Goal: Book appointment/travel/reservation

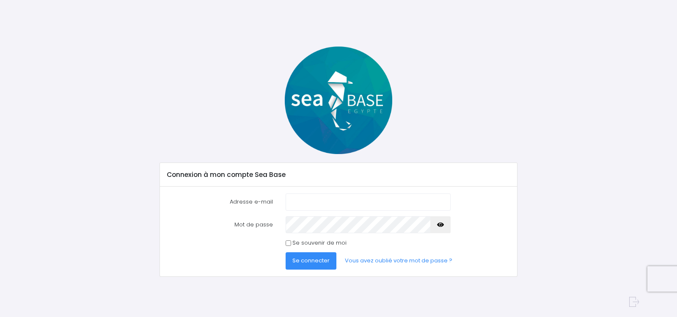
type input "tbst@free.fr"
click at [312, 262] on span "Se connecter" at bounding box center [311, 261] width 37 height 8
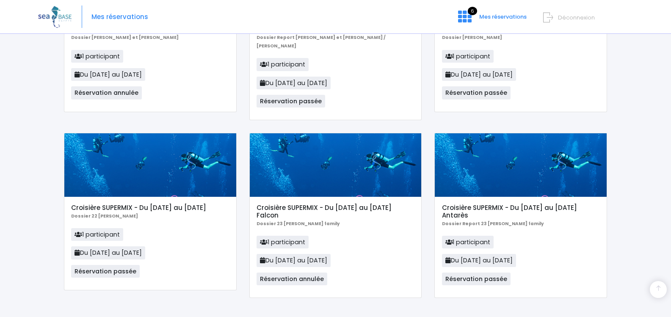
scroll to position [157, 0]
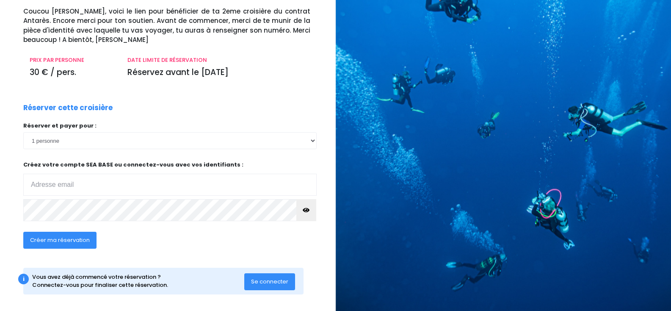
scroll to position [63, 0]
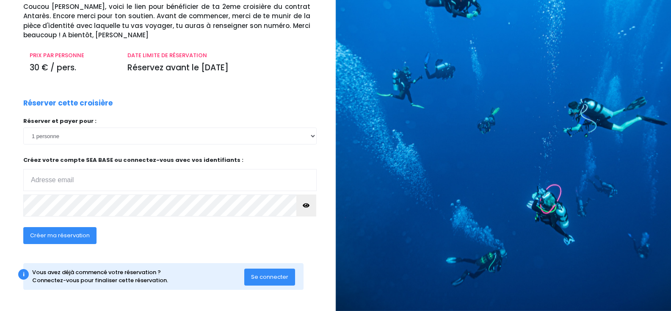
type input "tbst@free.fr"
click at [46, 235] on span "Créer ma réservation" at bounding box center [60, 235] width 60 height 8
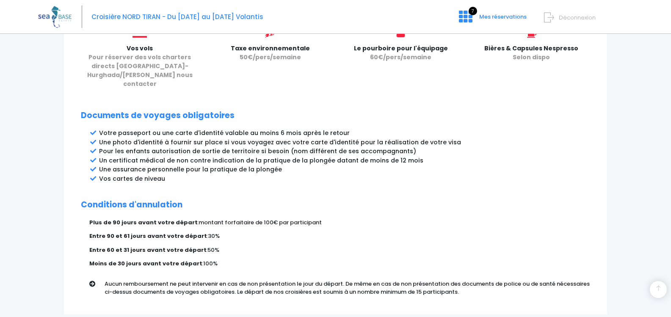
scroll to position [448, 0]
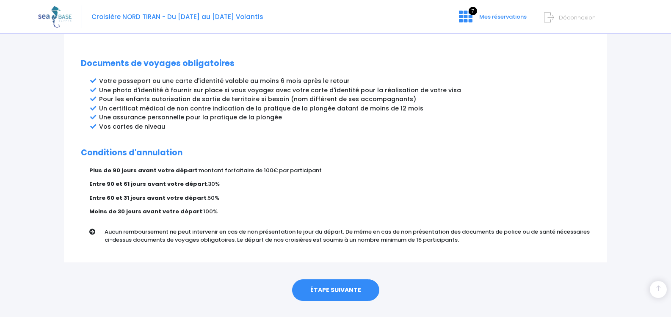
click at [337, 279] on link "ÉTAPE SUIVANTE" at bounding box center [335, 290] width 87 height 22
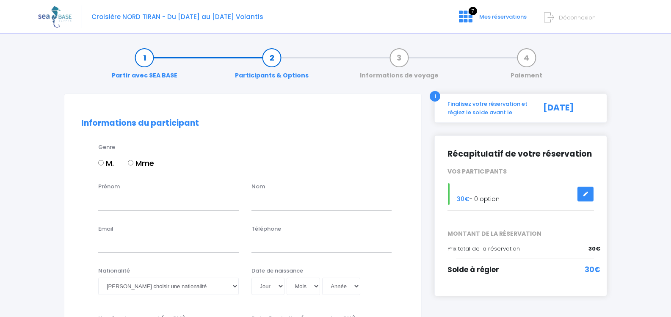
click at [100, 163] on input "M." at bounding box center [101, 163] width 6 height 6
radio input "true"
click at [116, 201] on input "Prénom" at bounding box center [168, 201] width 141 height 17
type input "Thierry"
type input "BASTIEN"
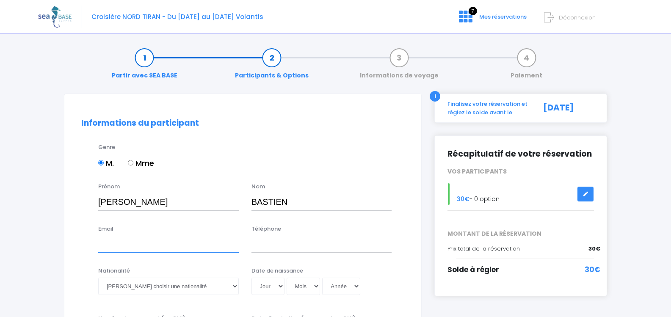
type input "tbst@free.fr"
type input "0612721055"
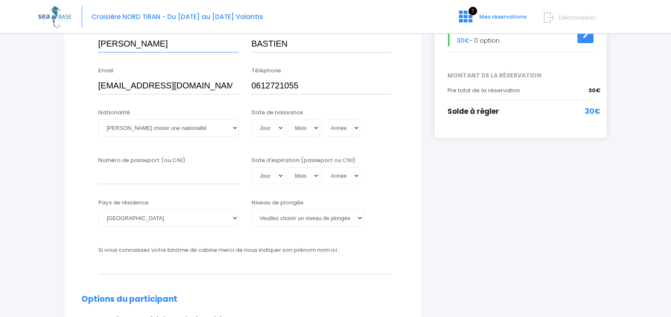
scroll to position [169, 0]
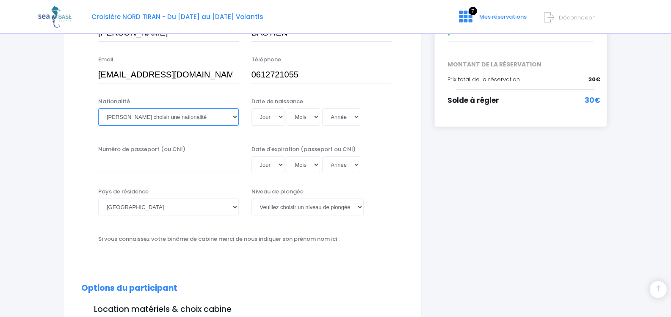
click at [188, 115] on select "Veuillez choisir une nationalité Afghane Albanaise Algerienne Allemande America…" at bounding box center [168, 116] width 141 height 17
select select "Française"
click at [98, 108] on select "Veuillez choisir une nationalité Afghane Albanaise Algerienne Allemande America…" at bounding box center [168, 116] width 141 height 17
click at [277, 119] on select "Jour 01 02 03 04 05 06 07 08 09 10 11 12 13 14 15 16 17 18 19 20 21 22 23 24 25…" at bounding box center [267, 116] width 33 height 17
select select "26"
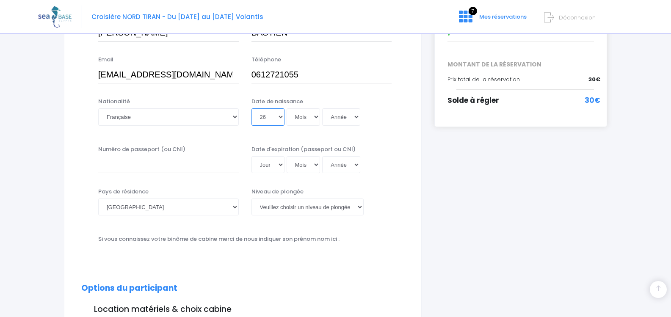
click at [251, 108] on select "Jour 01 02 03 04 05 06 07 08 09 10 11 12 13 14 15 16 17 18 19 20 21 22 23 24 25…" at bounding box center [267, 116] width 33 height 17
click at [315, 115] on select "Mois 01 02 03 04 05 06 07 08 09 10 11 12" at bounding box center [304, 116] width 34 height 17
select select "06"
click at [287, 108] on select "Mois 01 02 03 04 05 06 07 08 09 10 11 12" at bounding box center [304, 116] width 34 height 17
click at [349, 117] on select "Année 2045 2044 2043 2042 2041 2040 2039 2038 2037 2036 2035 2034 2033 2032 203…" at bounding box center [341, 116] width 38 height 17
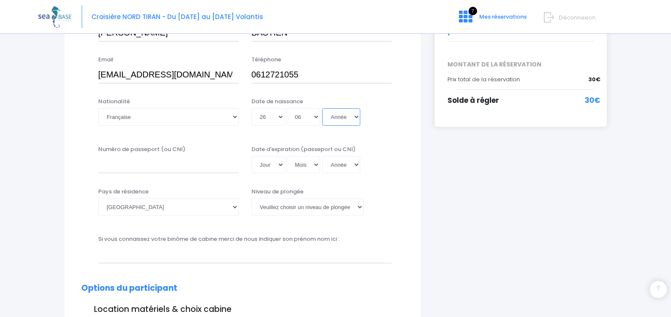
select select "1961"
click at [322, 108] on select "Année 2045 2044 2043 2042 2041 2040 2039 2038 2037 2036 2035 2034 2033 2032 203…" at bounding box center [341, 116] width 38 height 17
type input "1961-06-26"
click at [116, 164] on input "Numéro de passeport (ou CNI)" at bounding box center [168, 164] width 141 height 17
type input "16CZ03884"
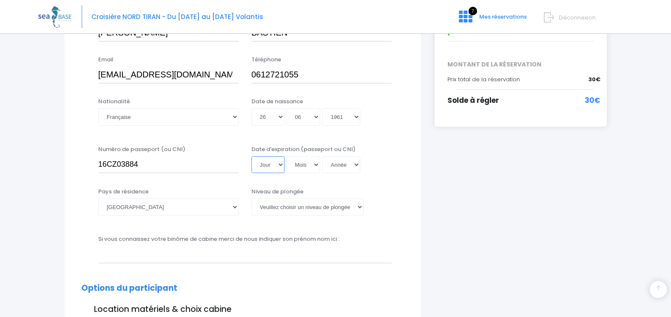
click at [269, 164] on select "Jour 01 02 03 04 05 06 07 08 09 10 11 12 13 14 15 16 17 18 19 20 21 22 23 24 25…" at bounding box center [267, 164] width 33 height 17
select select "21"
click at [251, 156] on select "Jour 01 02 03 04 05 06 07 08 09 10 11 12 13 14 15 16 17 18 19 20 21 22 23 24 25…" at bounding box center [267, 164] width 33 height 17
click at [303, 165] on select "Mois 01 02 03 04 05 06 07 08 09 10 11 12" at bounding box center [304, 164] width 34 height 17
select select "11"
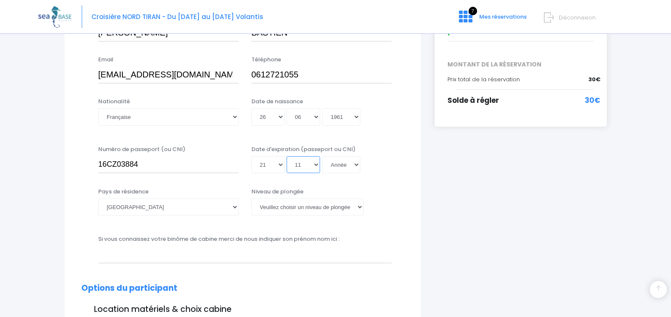
click at [287, 156] on select "Mois 01 02 03 04 05 06 07 08 09 10 11 12" at bounding box center [304, 164] width 34 height 17
click at [349, 163] on select "Année 2045 2044 2043 2042 2041 2040 2039 2038 2037 2036 2035 2034 2033 2032 203…" at bounding box center [341, 164] width 38 height 17
select select "2026"
click at [322, 173] on select "Année 2045 2044 2043 2042 2041 2040 2039 2038 2037 2036 2035 2034 2033 2032 203…" at bounding box center [341, 164] width 38 height 17
type input "2026-11-21"
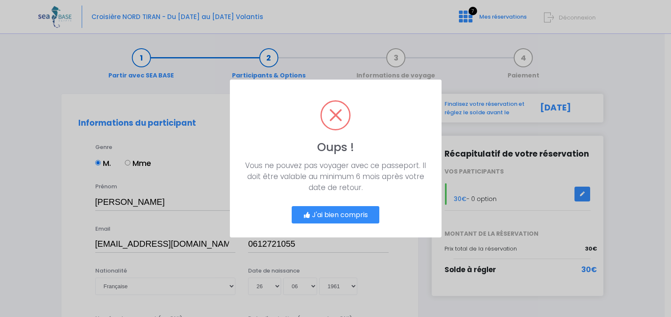
scroll to position [0, 0]
click at [350, 217] on button "J'ai bien compris" at bounding box center [339, 215] width 88 height 18
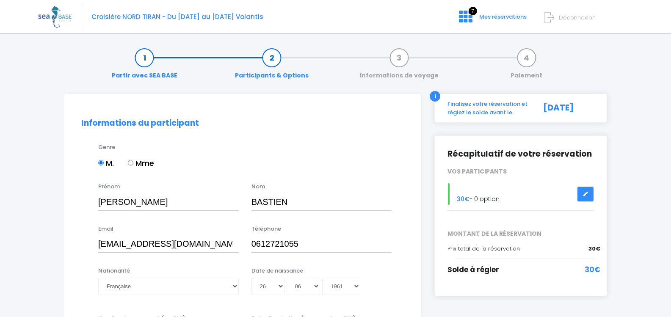
scroll to position [175, 0]
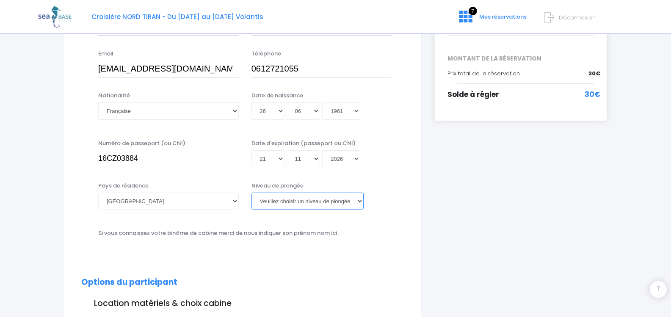
click at [287, 201] on select "Veuillez choisir un niveau de plongée Non plongeur Junior OW diver Adventure OW…" at bounding box center [307, 201] width 112 height 17
select select "N4"
click at [251, 193] on select "Veuillez choisir un niveau de plongée Non plongeur Junior OW diver Adventure OW…" at bounding box center [307, 201] width 112 height 17
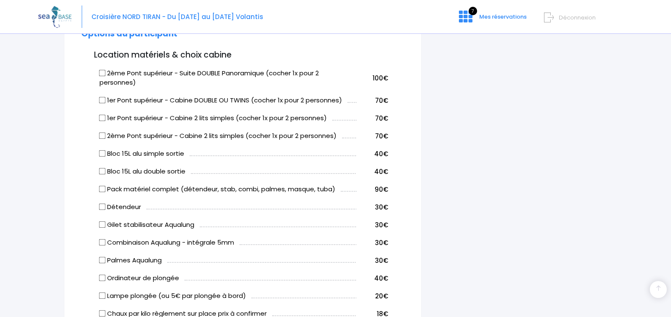
scroll to position [429, 0]
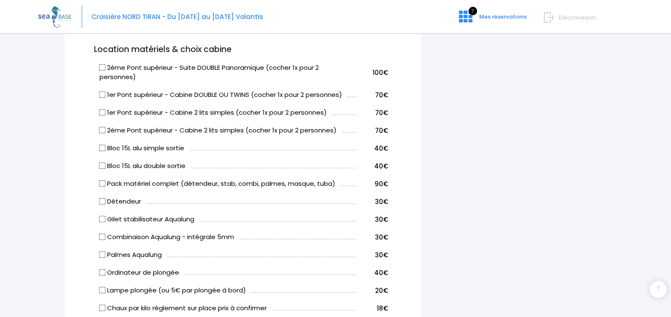
click at [102, 146] on input "Bloc 15L alu simple sortie" at bounding box center [102, 148] width 7 height 7
checkbox input "true"
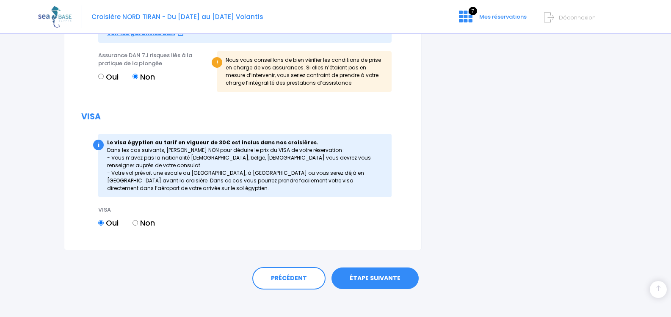
scroll to position [1059, 0]
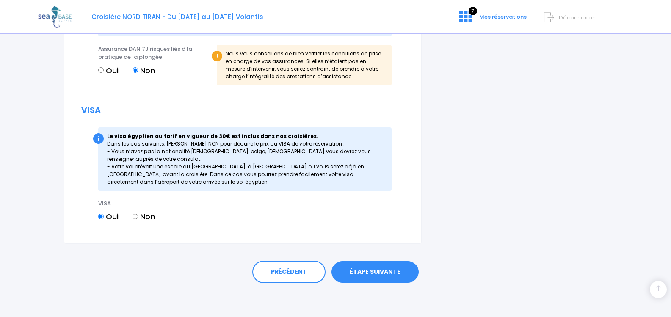
drag, startPoint x: 370, startPoint y: 269, endPoint x: 385, endPoint y: 264, distance: 16.5
click at [370, 270] on link "ÉTAPE SUIVANTE" at bounding box center [374, 272] width 87 height 22
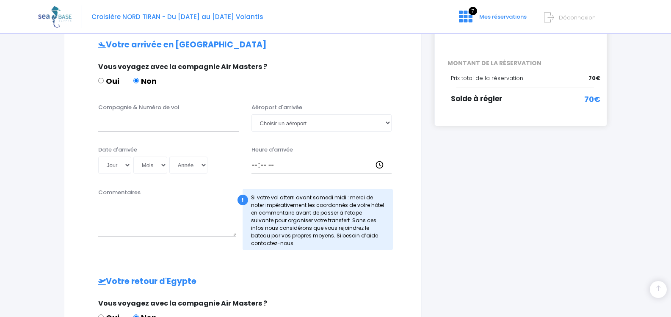
scroll to position [169, 0]
click at [189, 126] on input "Compagnie & Numéro de vol" at bounding box center [168, 123] width 141 height 17
paste input "Turkish Airlines - TK702"
type input "Turkish Airlines - TK702"
click at [276, 119] on select "Choisir un aéroport [GEOGRAPHIC_DATA][PERSON_NAME]" at bounding box center [321, 123] width 141 height 17
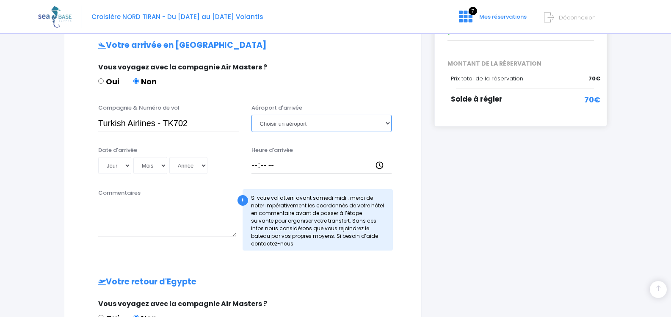
select select "Hurghada"
click at [251, 115] on select "Choisir un aéroport [GEOGRAPHIC_DATA][PERSON_NAME]" at bounding box center [321, 123] width 141 height 17
click at [126, 166] on select "Jour 01 02 03 04 05 06 07 08 09 10 11 12 13 14 15 16 17 18 19 20 21 22 23 24 25…" at bounding box center [114, 165] width 33 height 17
select select "12"
click at [98, 157] on select "Jour 01 02 03 04 05 06 07 08 09 10 11 12 13 14 15 16 17 18 19 20 21 22 23 24 25…" at bounding box center [114, 165] width 33 height 17
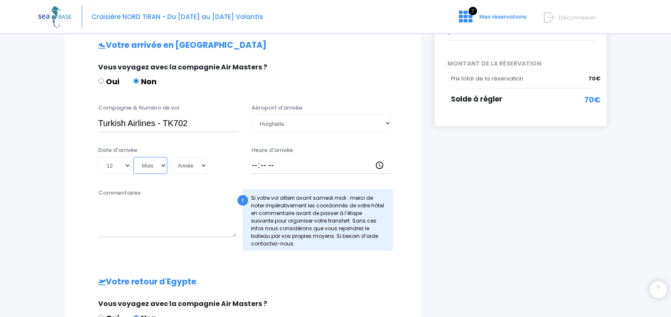
click at [159, 165] on select "Mois 01 02 03 04 05 06 07 08 09 10 11 12" at bounding box center [150, 165] width 34 height 17
select select "09"
click at [133, 157] on select "Mois 01 02 03 04 05 06 07 08 09 10 11 12" at bounding box center [150, 165] width 34 height 17
click at [204, 165] on select "Année 2045 2044 2043 2042 2041 2040 2039 2038 2037 2036 2035 2034 2033 2032 203…" at bounding box center [188, 165] width 38 height 17
select select "2026"
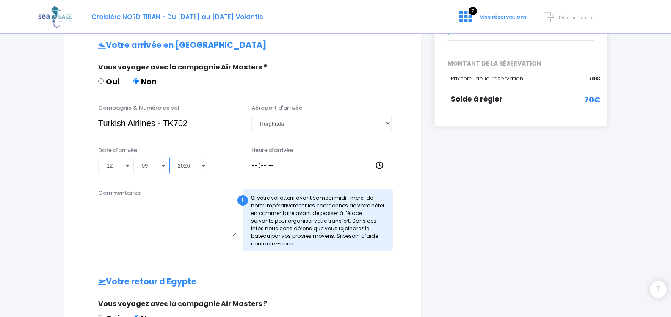
click at [169, 157] on select "Année 2045 2044 2043 2042 2041 2040 2039 2038 2037 2036 2035 2034 2033 2032 203…" at bounding box center [188, 165] width 38 height 17
type input "[DATE]"
click at [252, 167] on input "Heure d'arrivée" at bounding box center [321, 165] width 141 height 17
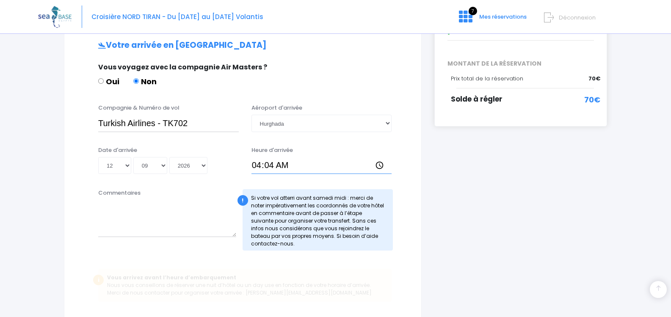
type input "04:40"
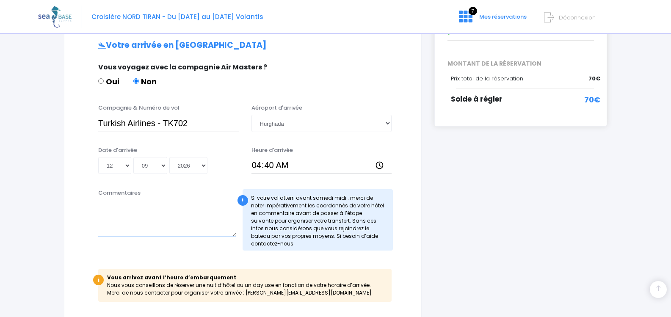
click at [162, 232] on textarea "Commentaires" at bounding box center [167, 218] width 138 height 37
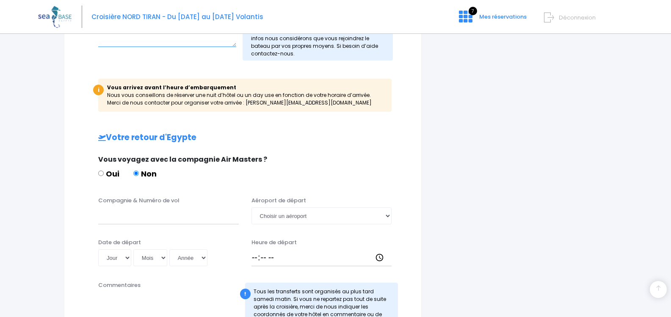
scroll to position [381, 0]
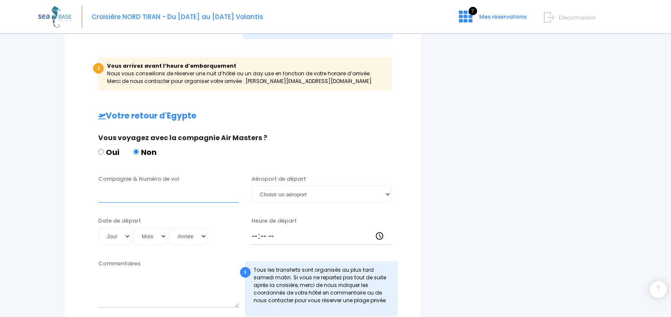
click at [142, 195] on input "Compagnie & Numéro de vol" at bounding box center [168, 194] width 141 height 17
paste input "Turkish Airlines - TK703"
type input "Turkish Airlines - TK703"
click at [284, 192] on select "Choisir un aéroport [GEOGRAPHIC_DATA][PERSON_NAME]" at bounding box center [321, 194] width 141 height 17
select select "Hurghada"
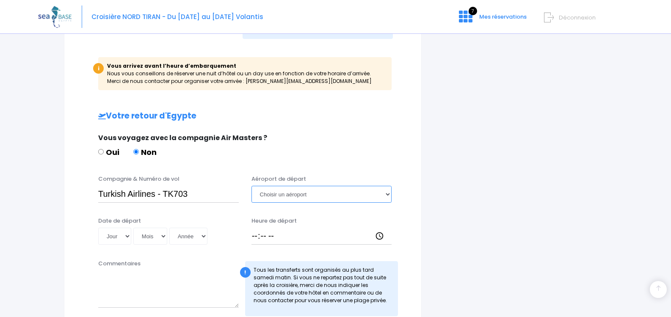
click at [251, 186] on select "Choisir un aéroport [GEOGRAPHIC_DATA][PERSON_NAME]" at bounding box center [321, 194] width 141 height 17
click at [125, 237] on select "Jour 01 02 03 04 05 06 07 08 09 10 11 12 13 14 15 16 17 18 19 20 21 22 23 24 25…" at bounding box center [114, 236] width 33 height 17
select select "19"
click at [98, 228] on select "Jour 01 02 03 04 05 06 07 08 09 10 11 12 13 14 15 16 17 18 19 20 21 22 23 24 25…" at bounding box center [114, 236] width 33 height 17
click at [152, 234] on select "Mois 01 02 03 04 05 06 07 08 09 10 11 12" at bounding box center [150, 236] width 34 height 17
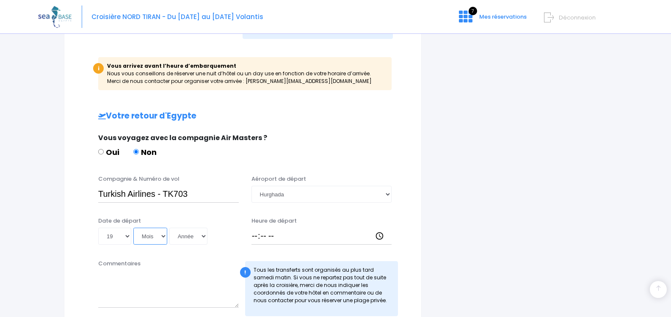
select select "09"
click at [133, 228] on select "Mois 01 02 03 04 05 06 07 08 09 10 11 12" at bounding box center [150, 236] width 34 height 17
click at [188, 237] on select "Année 2045 2044 2043 2042 2041 2040 2039 2038 2037 2036 2035 2034 2033 2032 203…" at bounding box center [188, 236] width 38 height 17
select select "2026"
click at [169, 228] on select "Année 2045 2044 2043 2042 2041 2040 2039 2038 2037 2036 2035 2034 2033 2032 203…" at bounding box center [188, 236] width 38 height 17
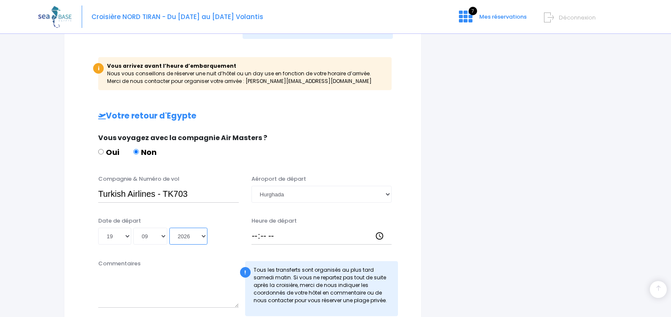
type input "[DATE]"
click at [252, 234] on input "Heure de départ" at bounding box center [321, 236] width 141 height 17
type input "05:35"
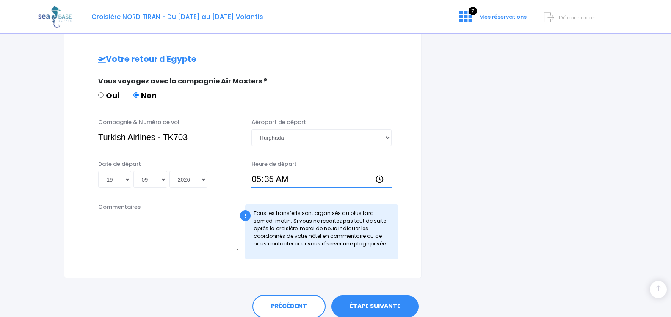
scroll to position [472, 0]
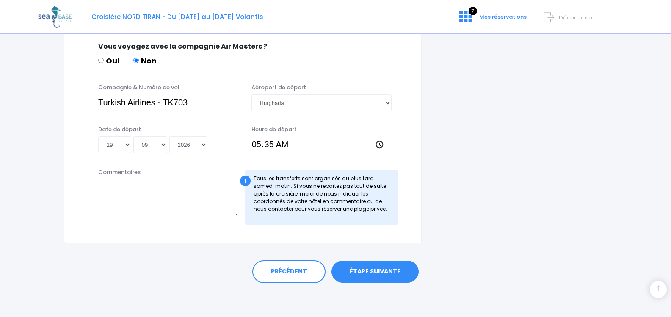
click at [377, 270] on link "ÉTAPE SUIVANTE" at bounding box center [374, 272] width 87 height 22
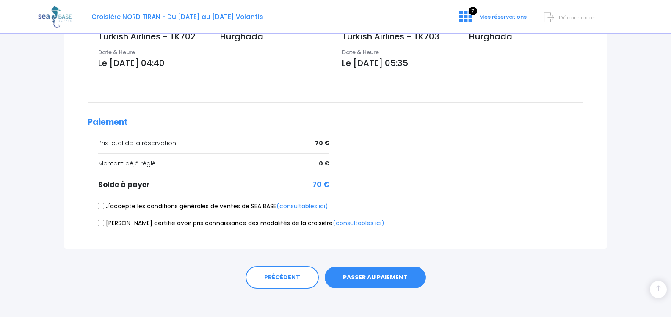
scroll to position [312, 0]
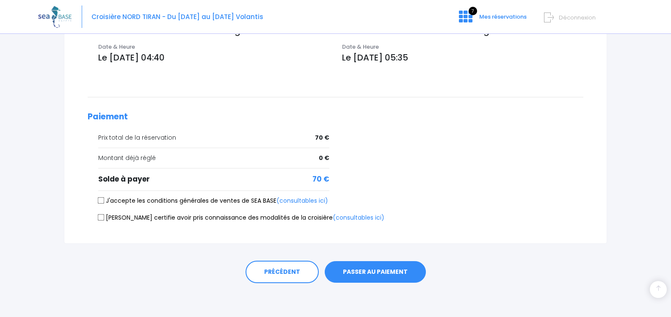
click at [102, 202] on input "J'accepte les conditions générales de ventes de SEA BASE (consultables ici)" at bounding box center [101, 200] width 7 height 7
checkbox input "true"
click at [102, 219] on input "Je certifie avoir pris connaissance des modalités de la croisière (consultables…" at bounding box center [101, 217] width 7 height 7
checkbox input "true"
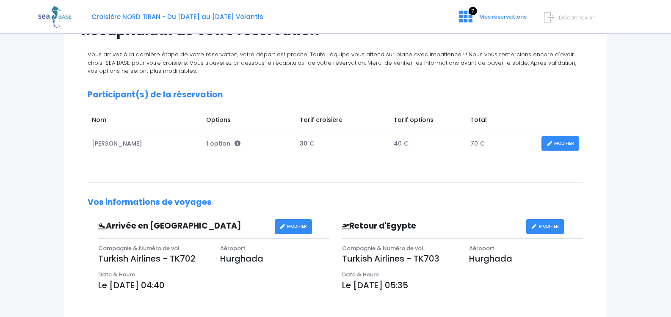
scroll to position [0, 0]
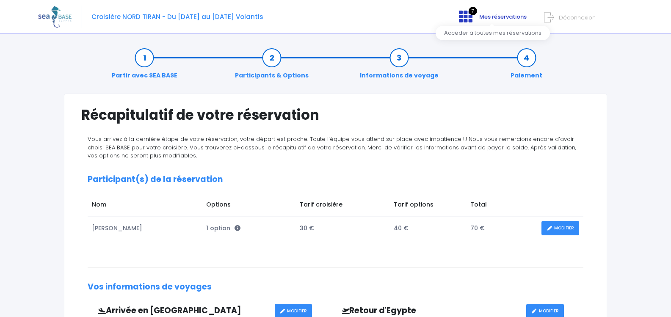
click at [494, 17] on span "Mes réservations" at bounding box center [502, 17] width 47 height 8
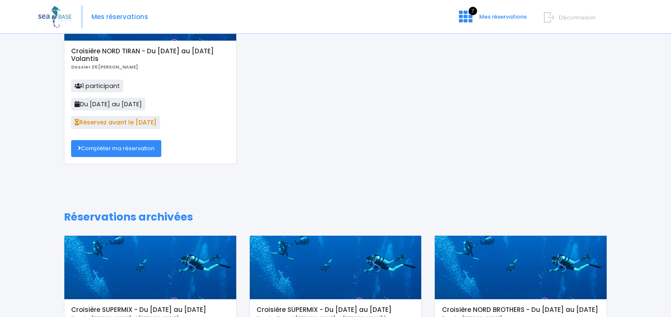
scroll to position [99, 0]
